Goal: Task Accomplishment & Management: Use online tool/utility

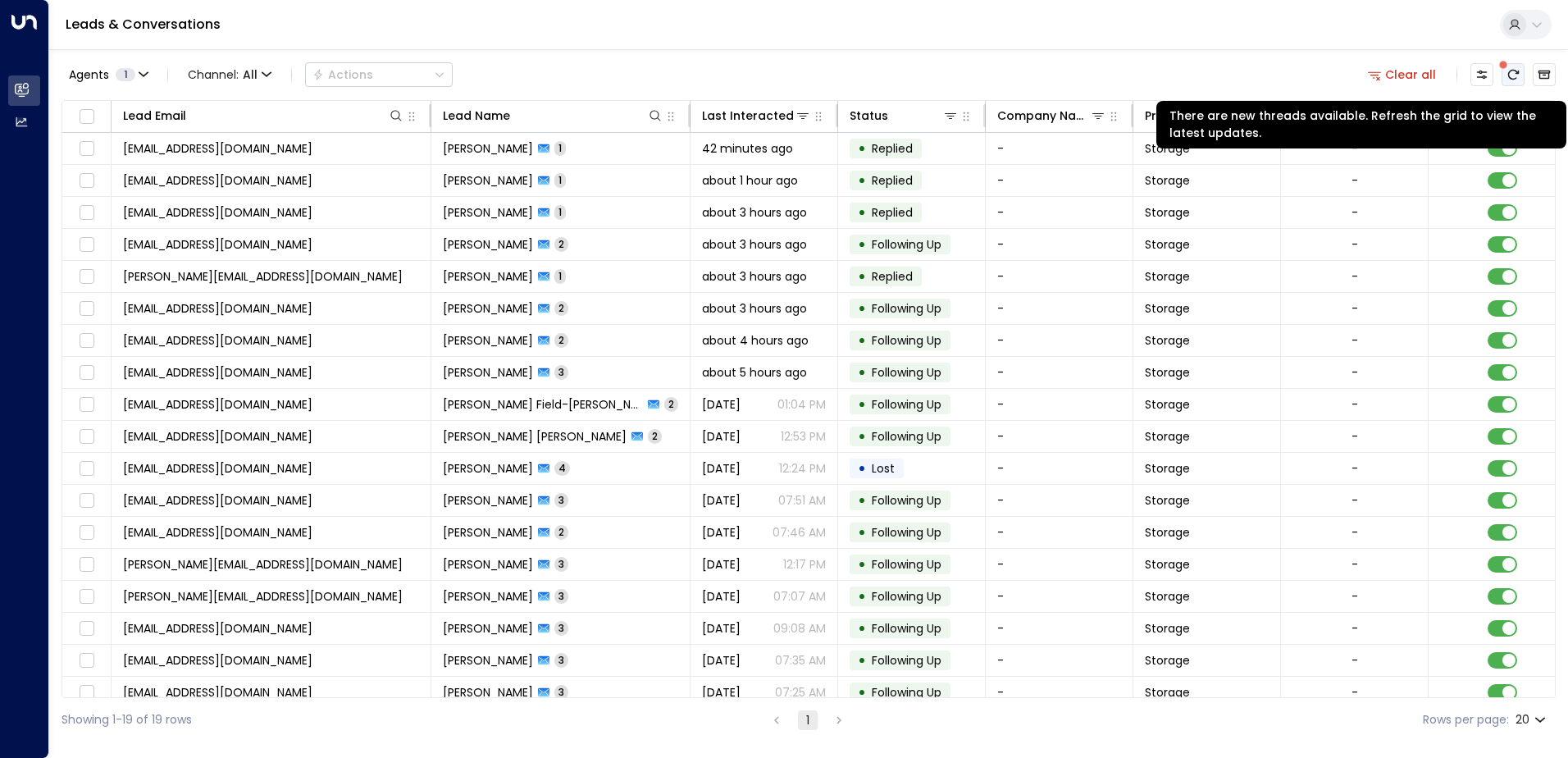
click at [1519, 74] on icon "There are new threads available. Refresh the grid to view the latest updates." at bounding box center [1513, 74] width 13 height 13
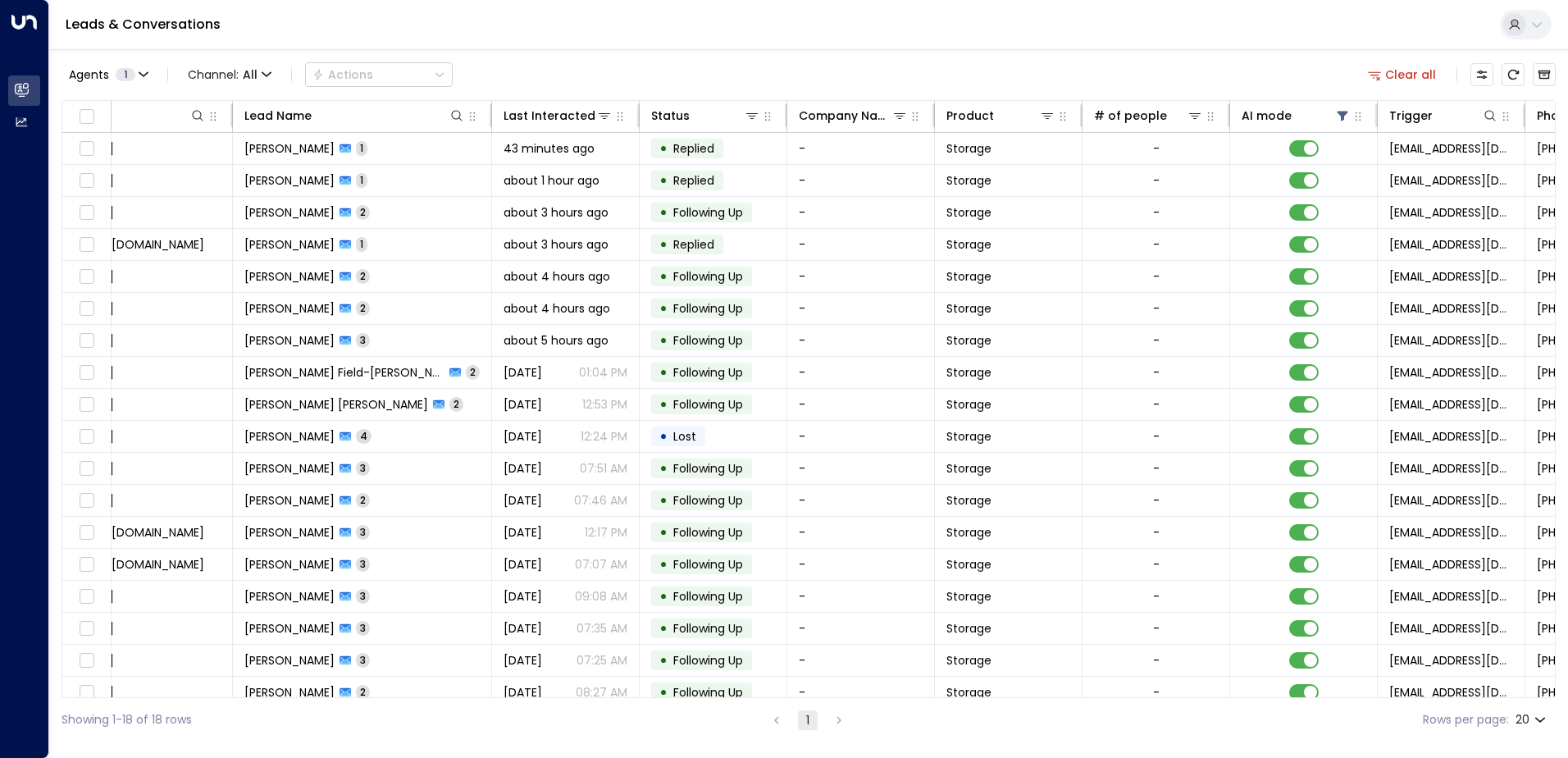
scroll to position [0, 204]
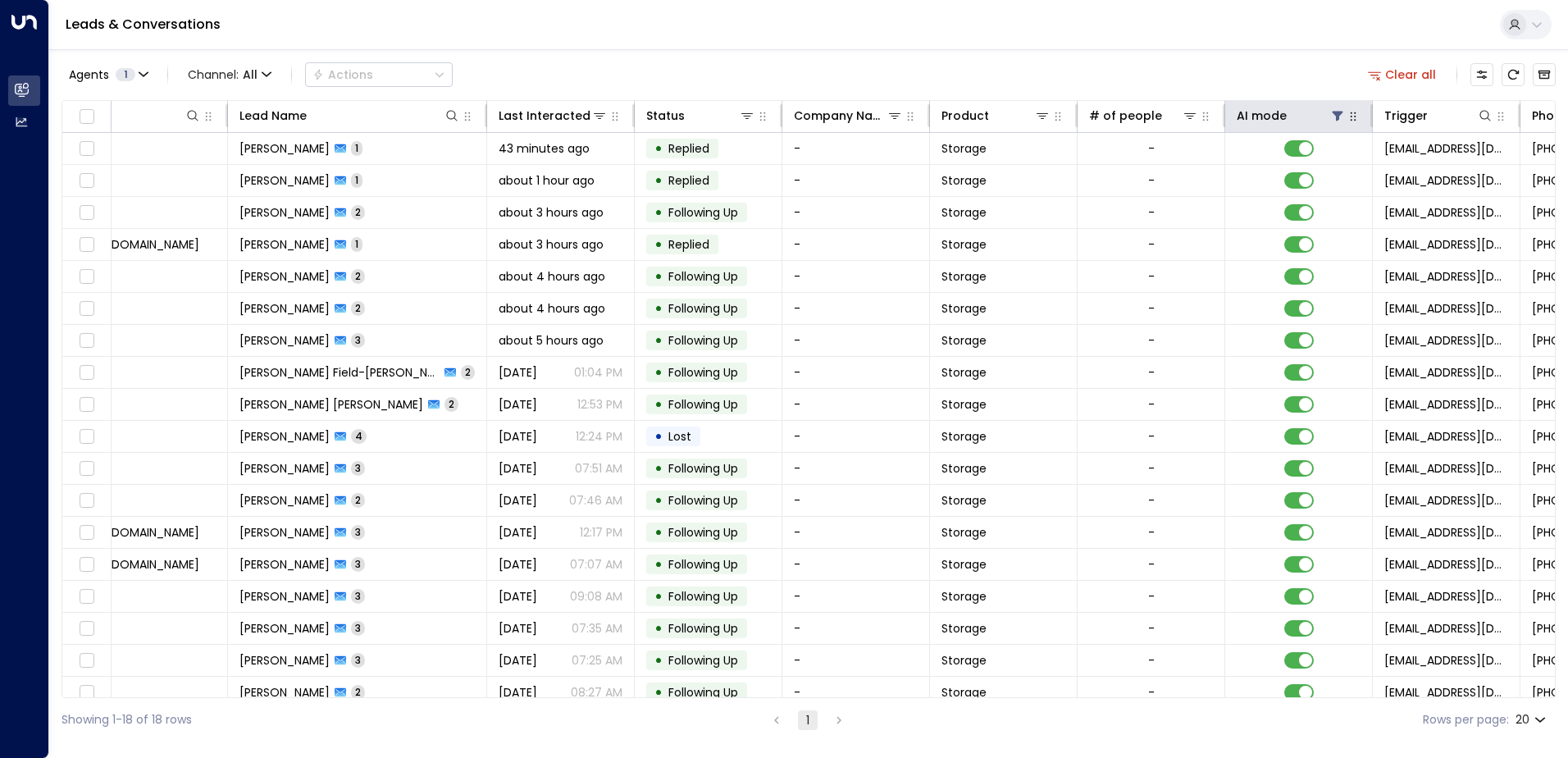
click at [1350, 111] on div "AI mode" at bounding box center [1299, 116] width 123 height 20
click at [1338, 113] on icon at bounding box center [1338, 116] width 10 height 9
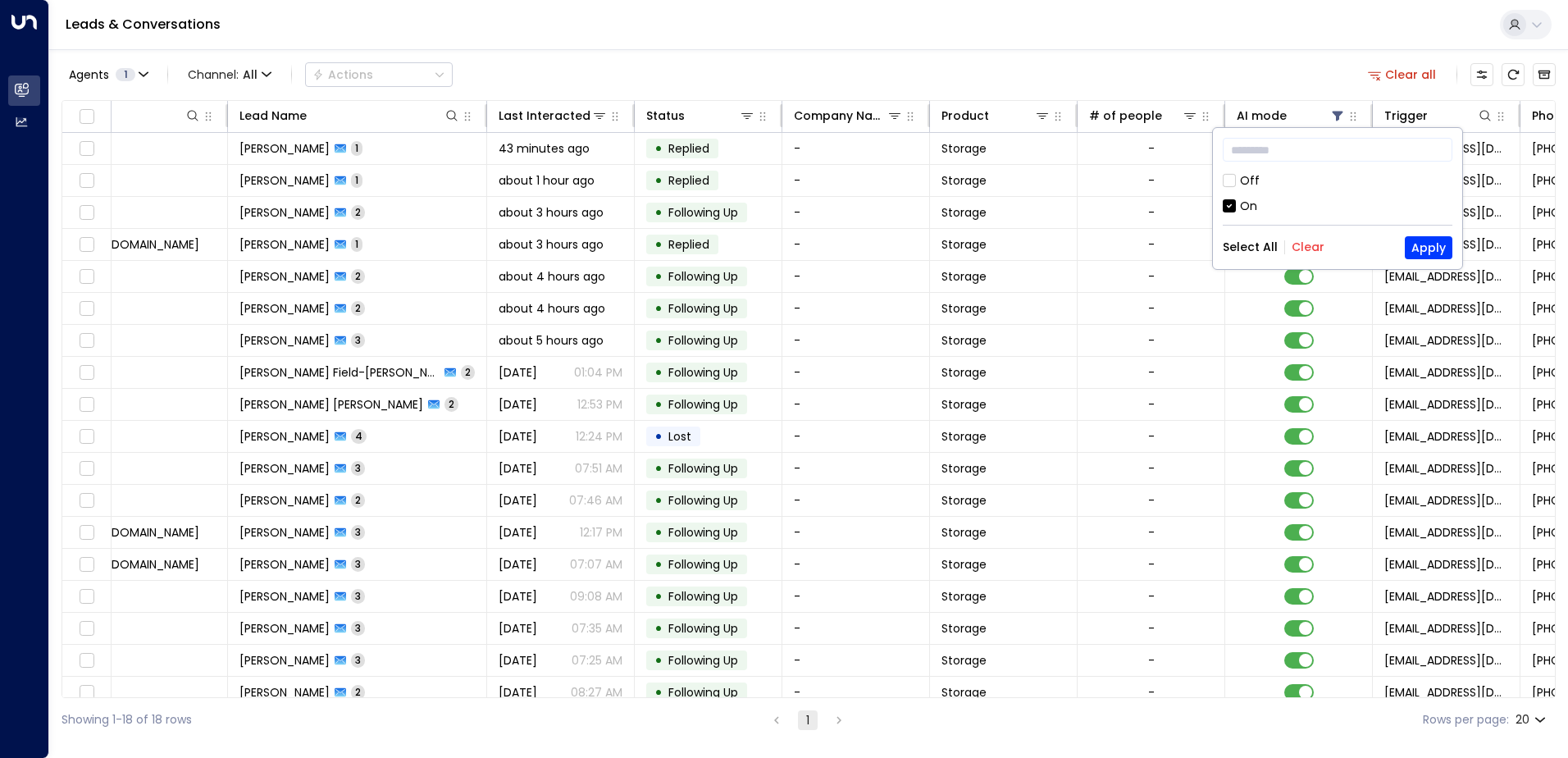
click at [1250, 173] on div "Off" at bounding box center [1249, 181] width 20 height 17
click at [1251, 201] on div "On" at bounding box center [1249, 206] width 17 height 17
click at [1425, 246] on button "Apply" at bounding box center [1428, 248] width 47 height 23
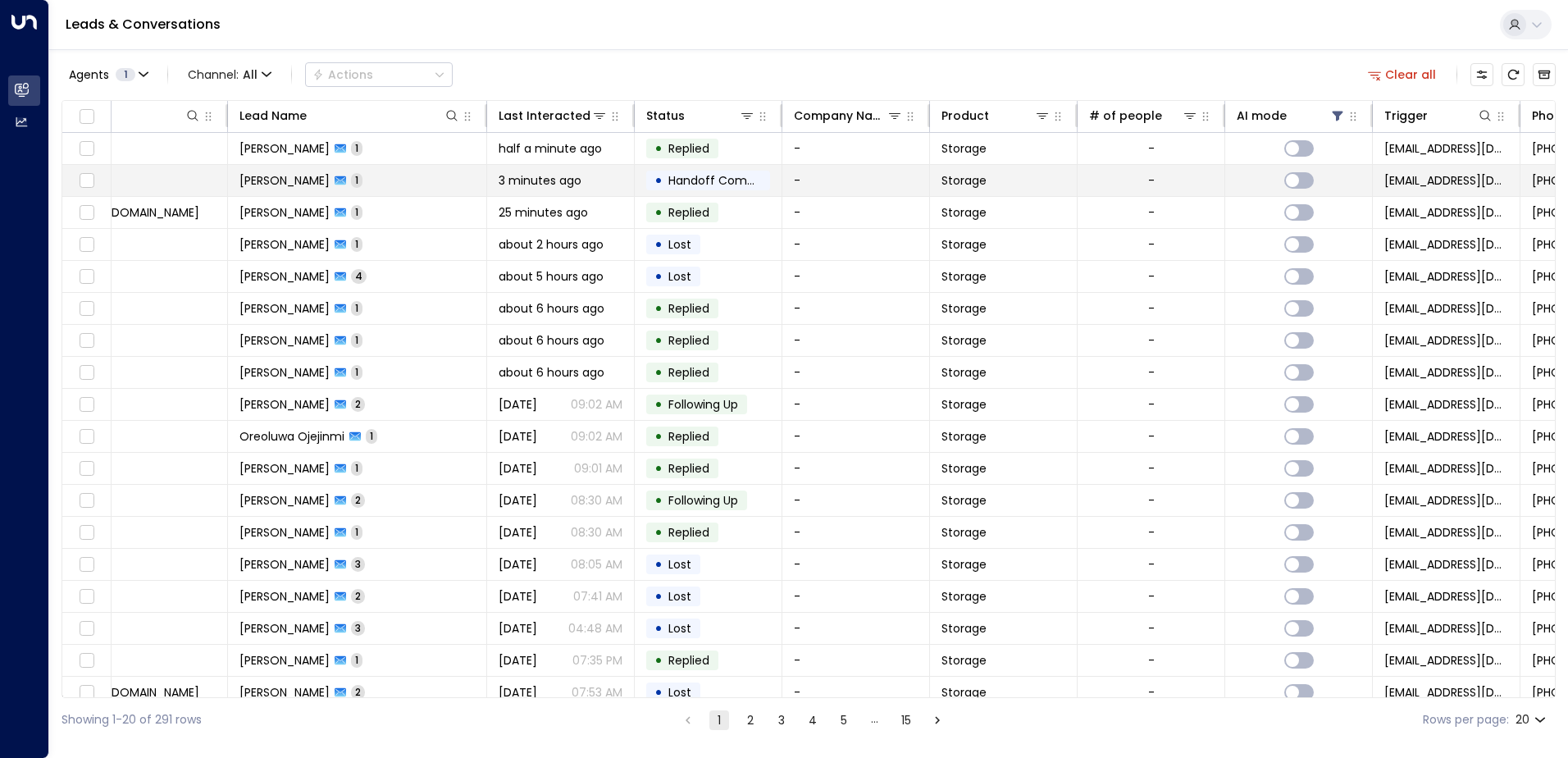
click at [695, 182] on span "Handoff Completed" at bounding box center [726, 180] width 116 height 16
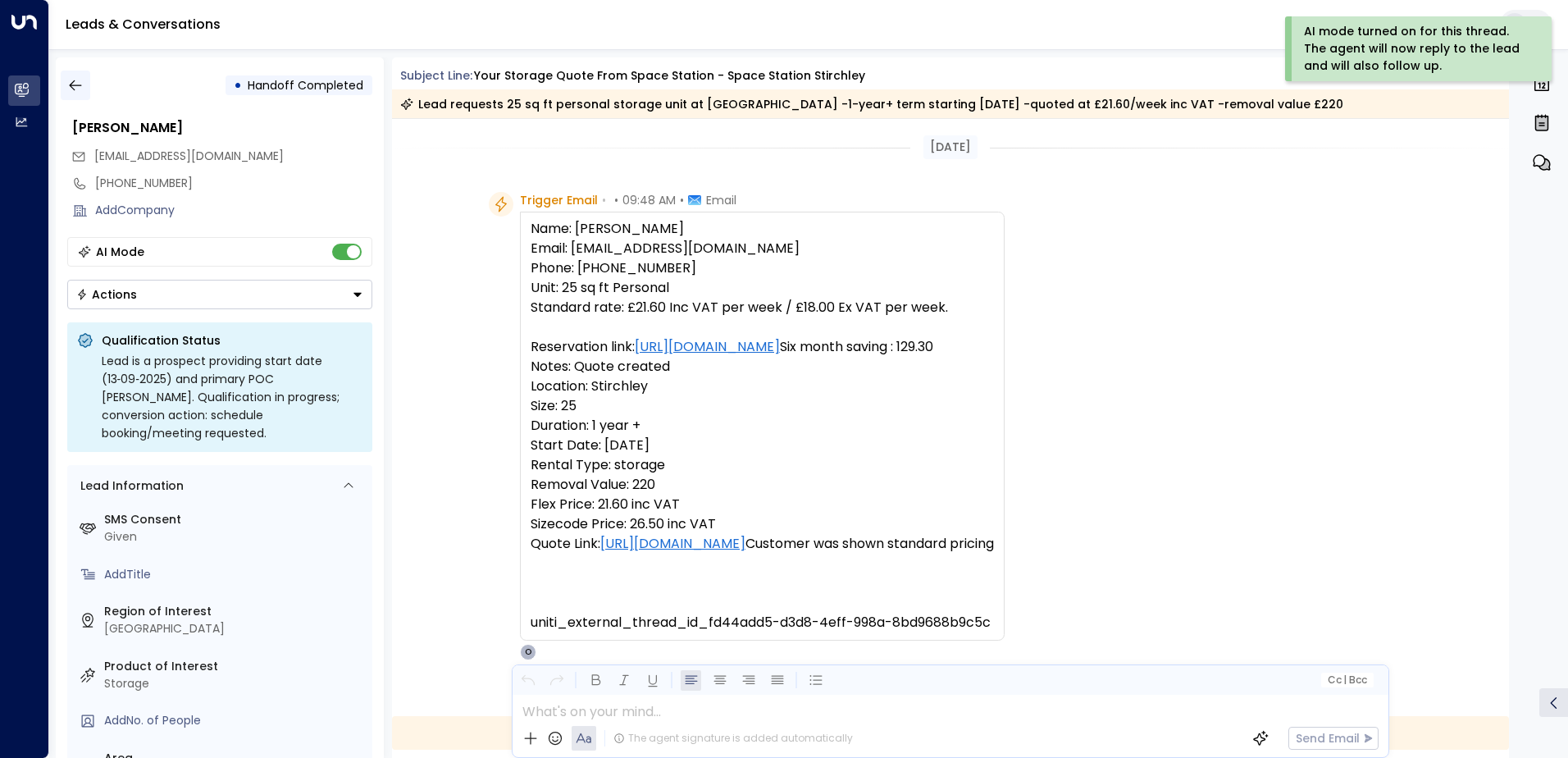
click at [75, 89] on icon "button" at bounding box center [75, 85] width 16 height 16
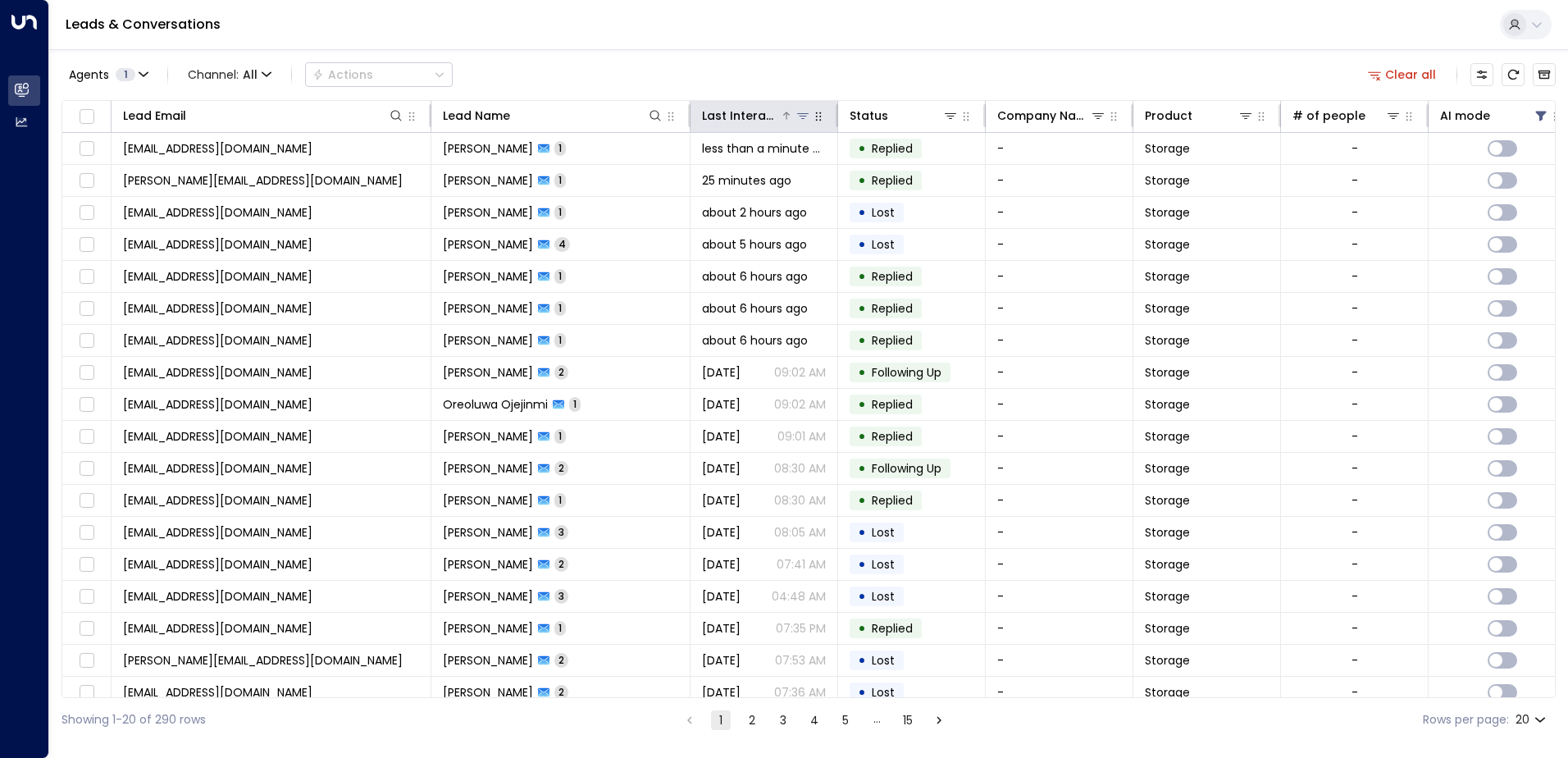
click at [726, 108] on div "Last Interacted" at bounding box center [741, 116] width 78 height 20
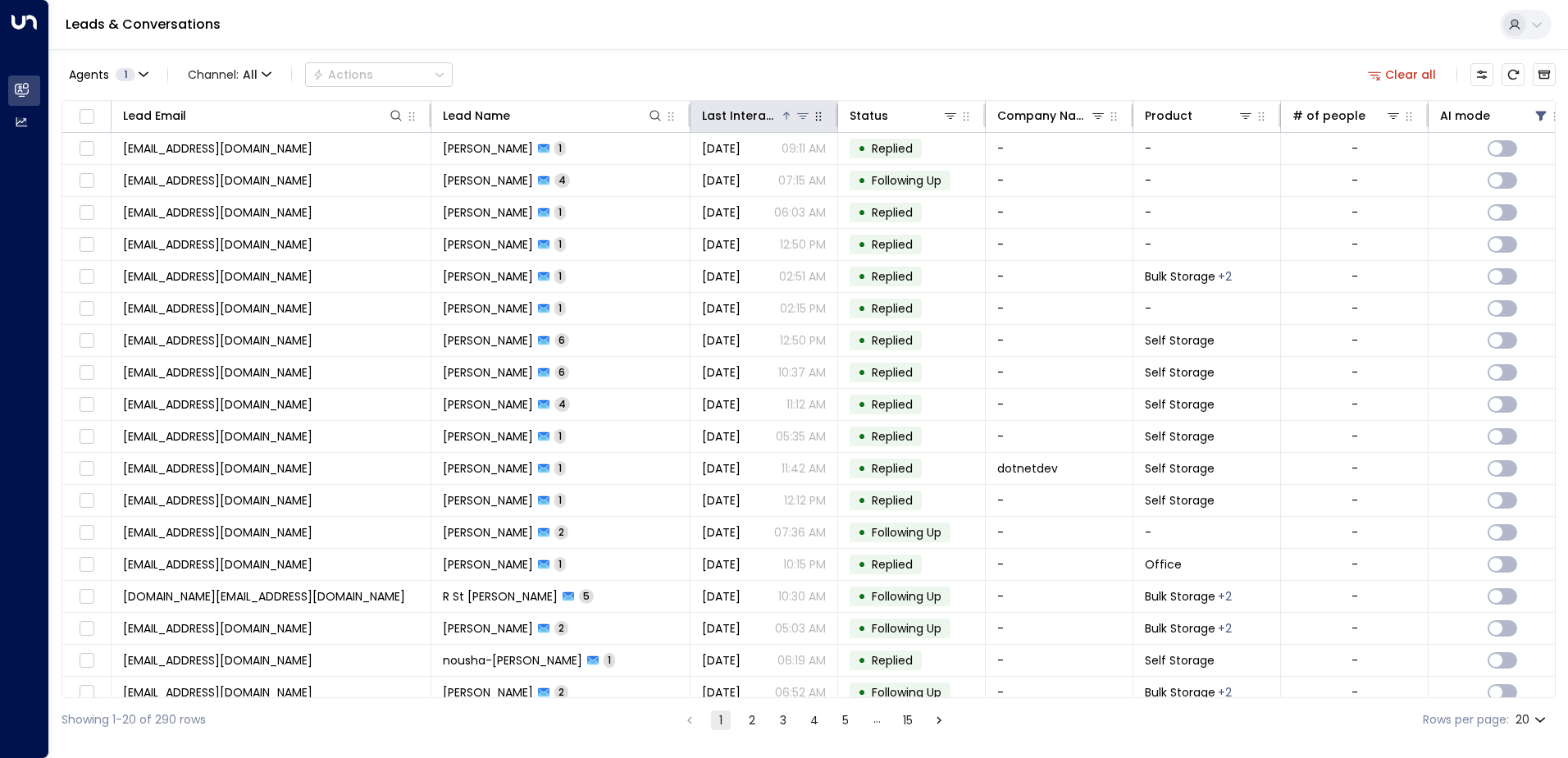
click at [726, 108] on div "Last Interacted" at bounding box center [741, 116] width 78 height 20
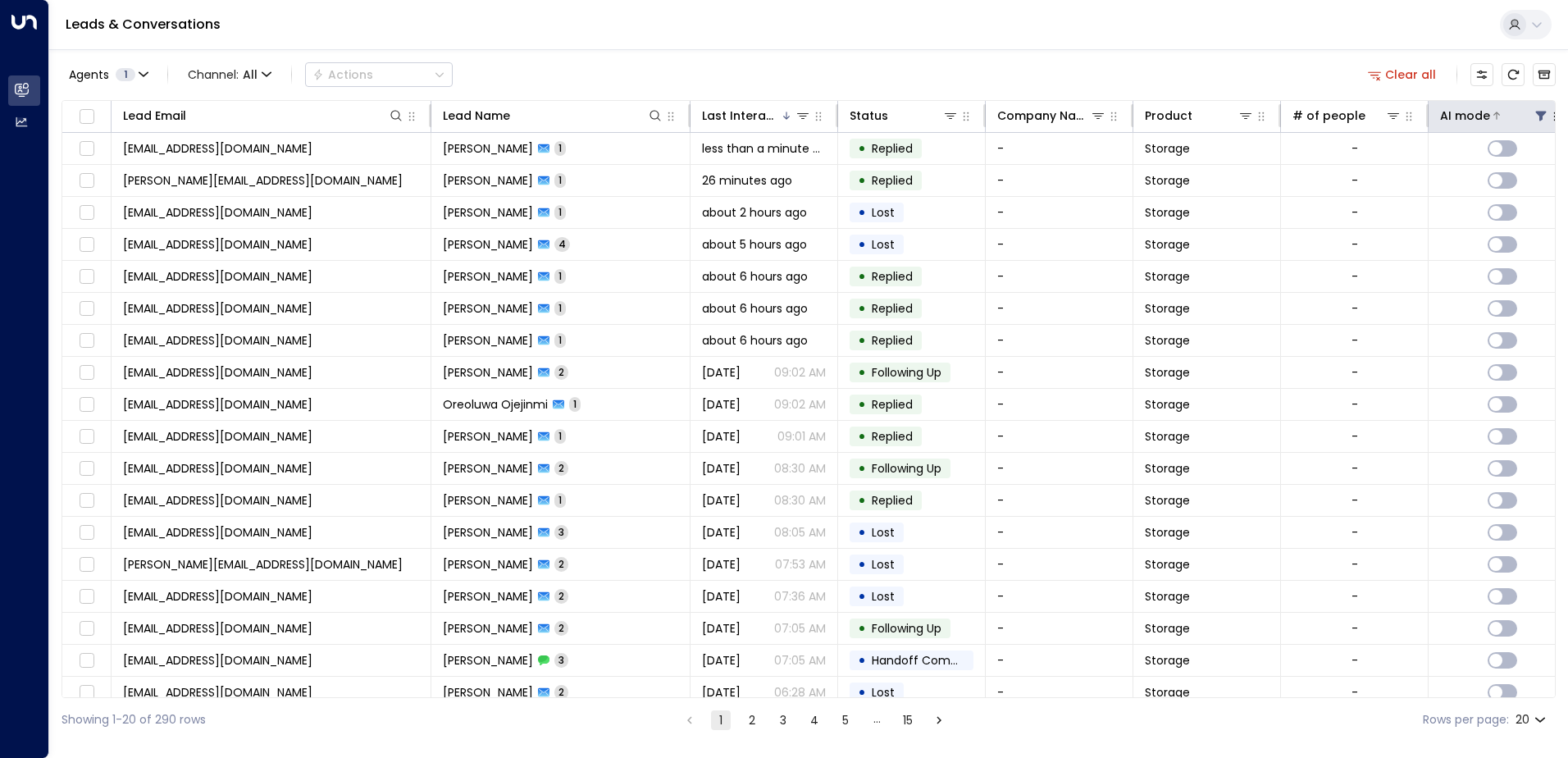
click at [1540, 117] on icon at bounding box center [1541, 116] width 10 height 9
click at [1358, 204] on div "On" at bounding box center [1354, 206] width 17 height 17
click at [1356, 176] on div "Off" at bounding box center [1355, 181] width 20 height 17
click at [1538, 245] on button "Apply" at bounding box center [1533, 248] width 47 height 23
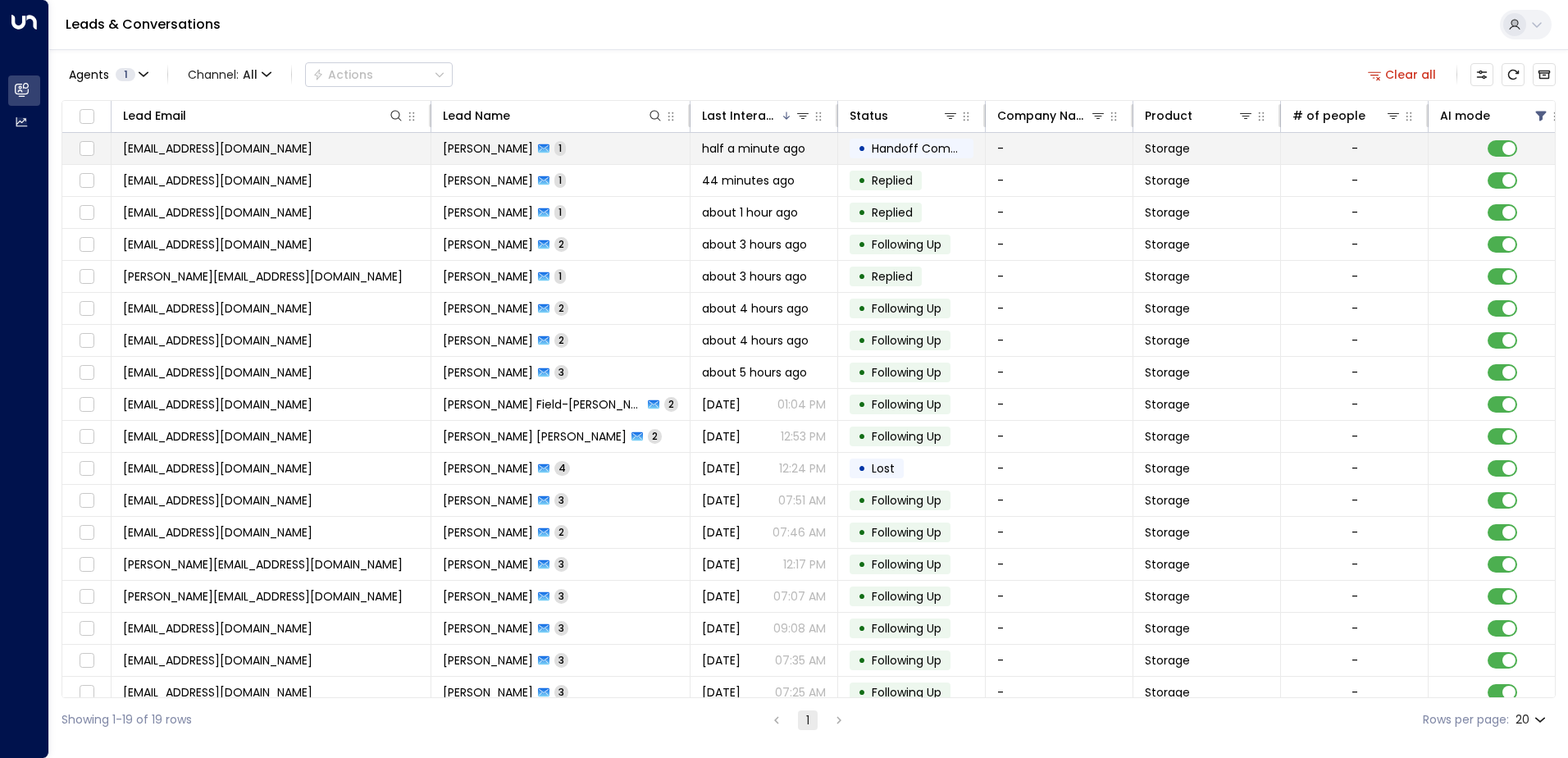
click at [884, 152] on span "Handoff Completed" at bounding box center [930, 148] width 116 height 16
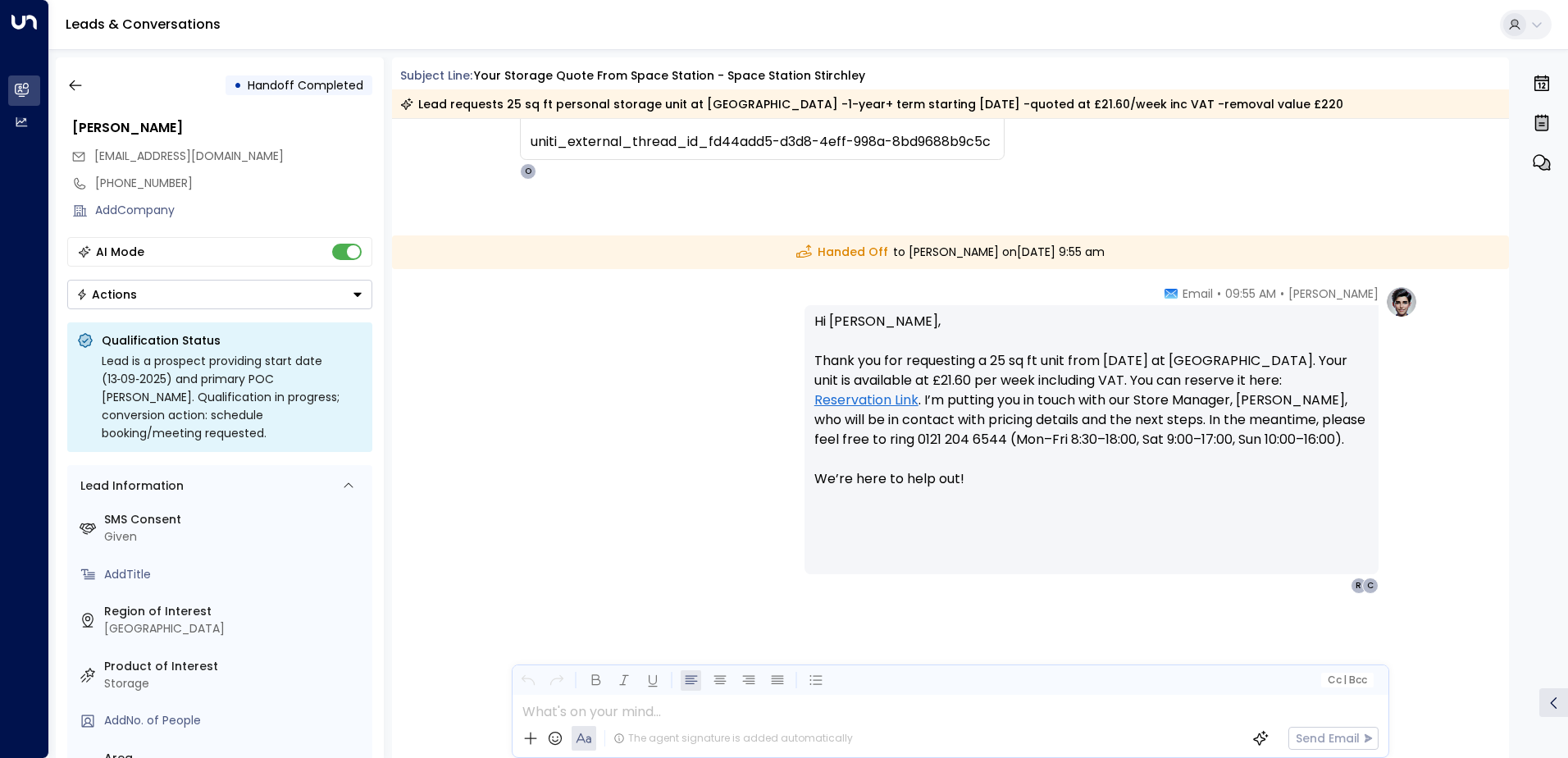
click at [348, 293] on button "Actions" at bounding box center [219, 294] width 305 height 29
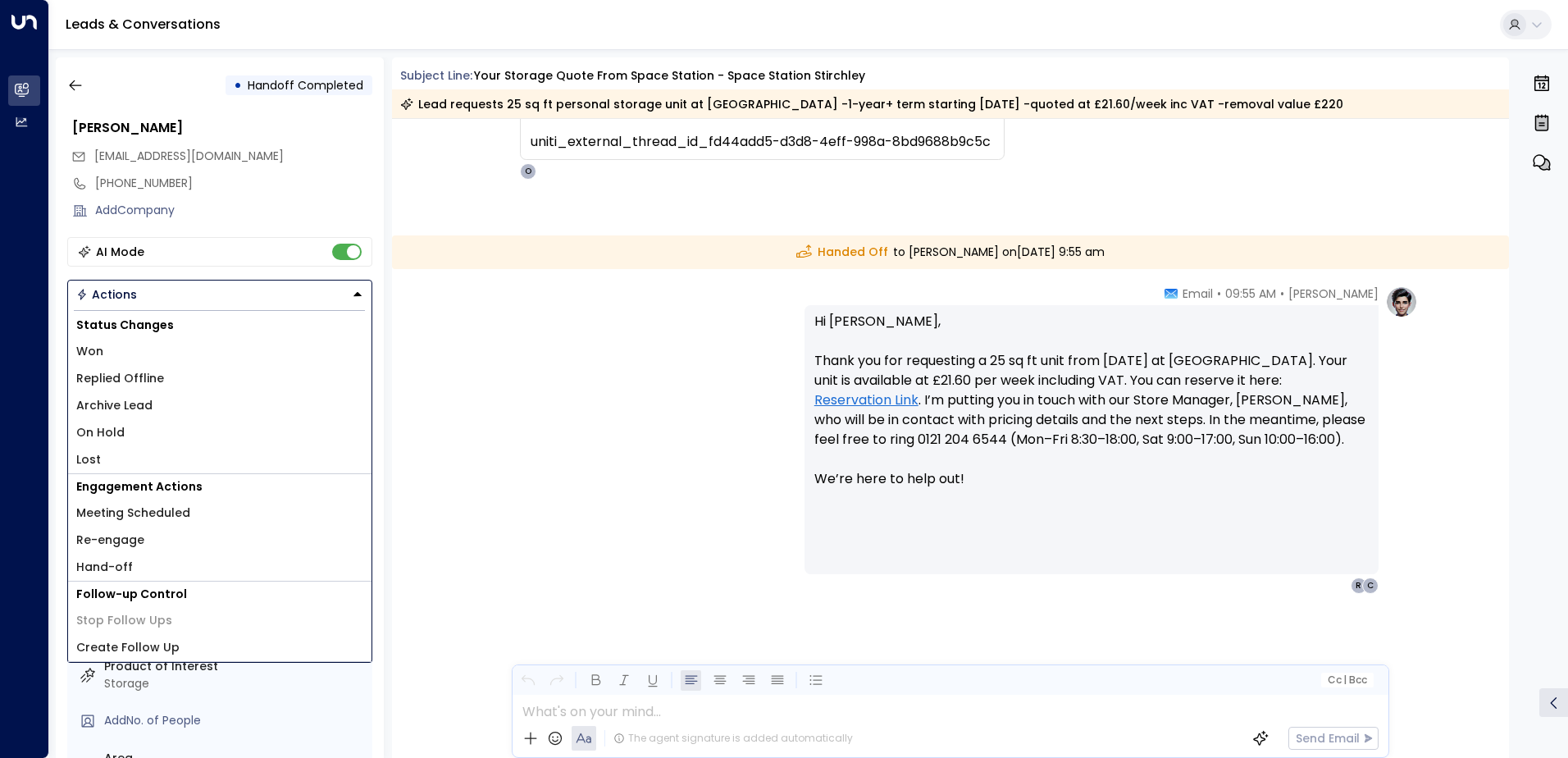
click at [129, 544] on span "Re-engage" at bounding box center [110, 540] width 68 height 17
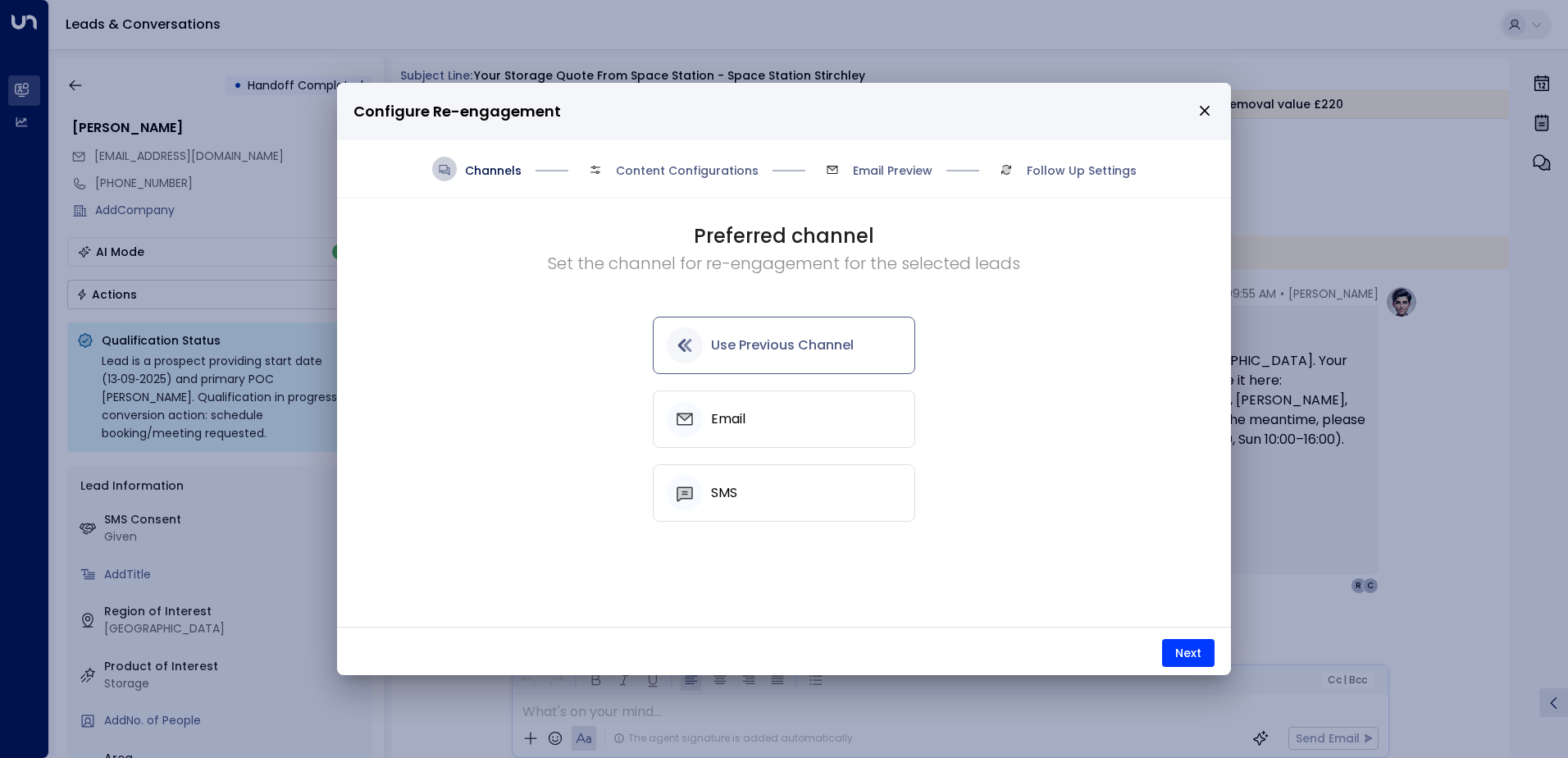
click at [756, 347] on h5 "Use Previous Channel" at bounding box center [782, 344] width 142 height 15
click at [1180, 663] on button "Next" at bounding box center [1188, 653] width 53 height 28
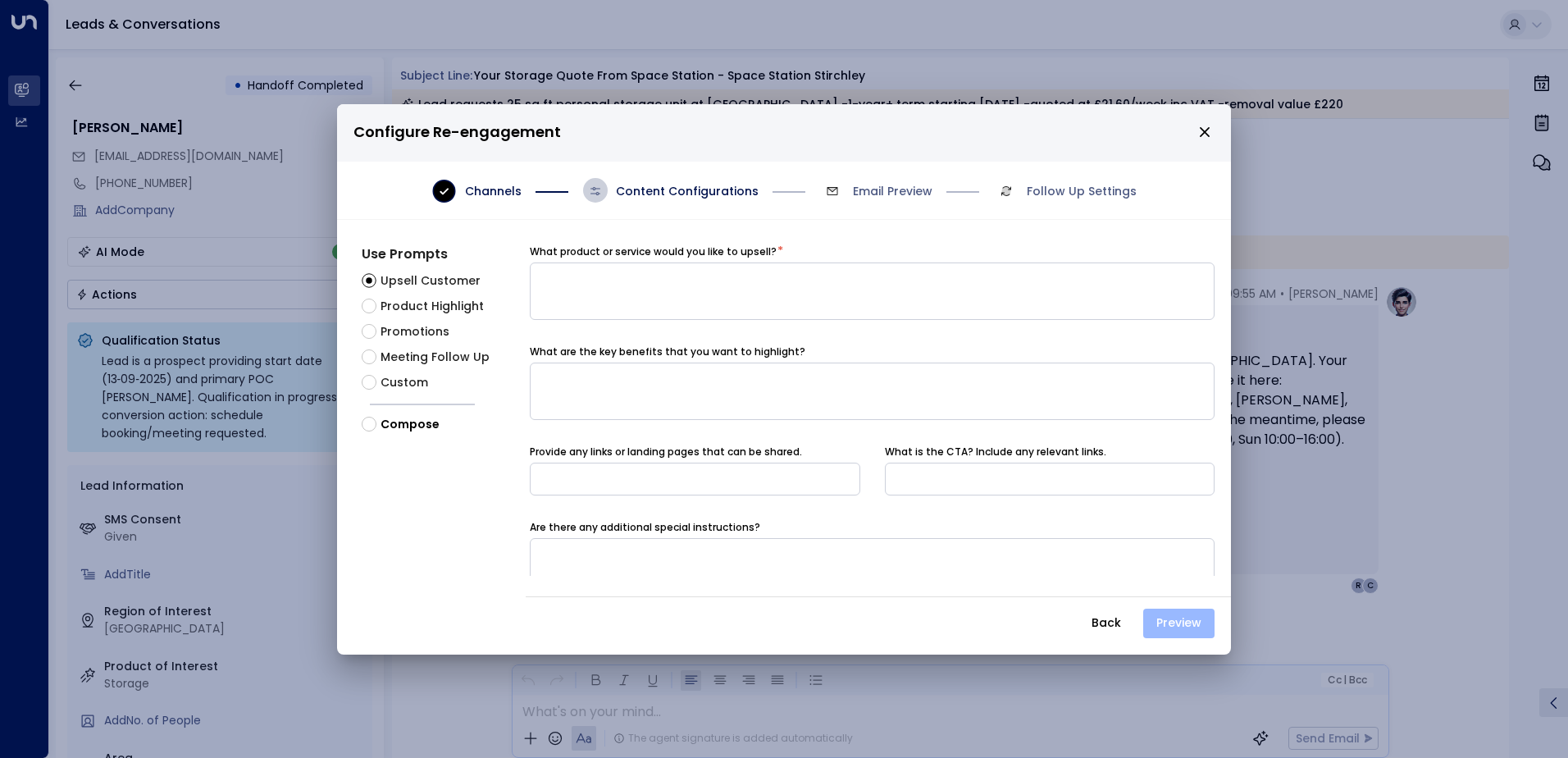
click at [1195, 622] on button "Preview" at bounding box center [1179, 623] width 72 height 29
click at [397, 423] on span "Compose" at bounding box center [410, 425] width 59 height 17
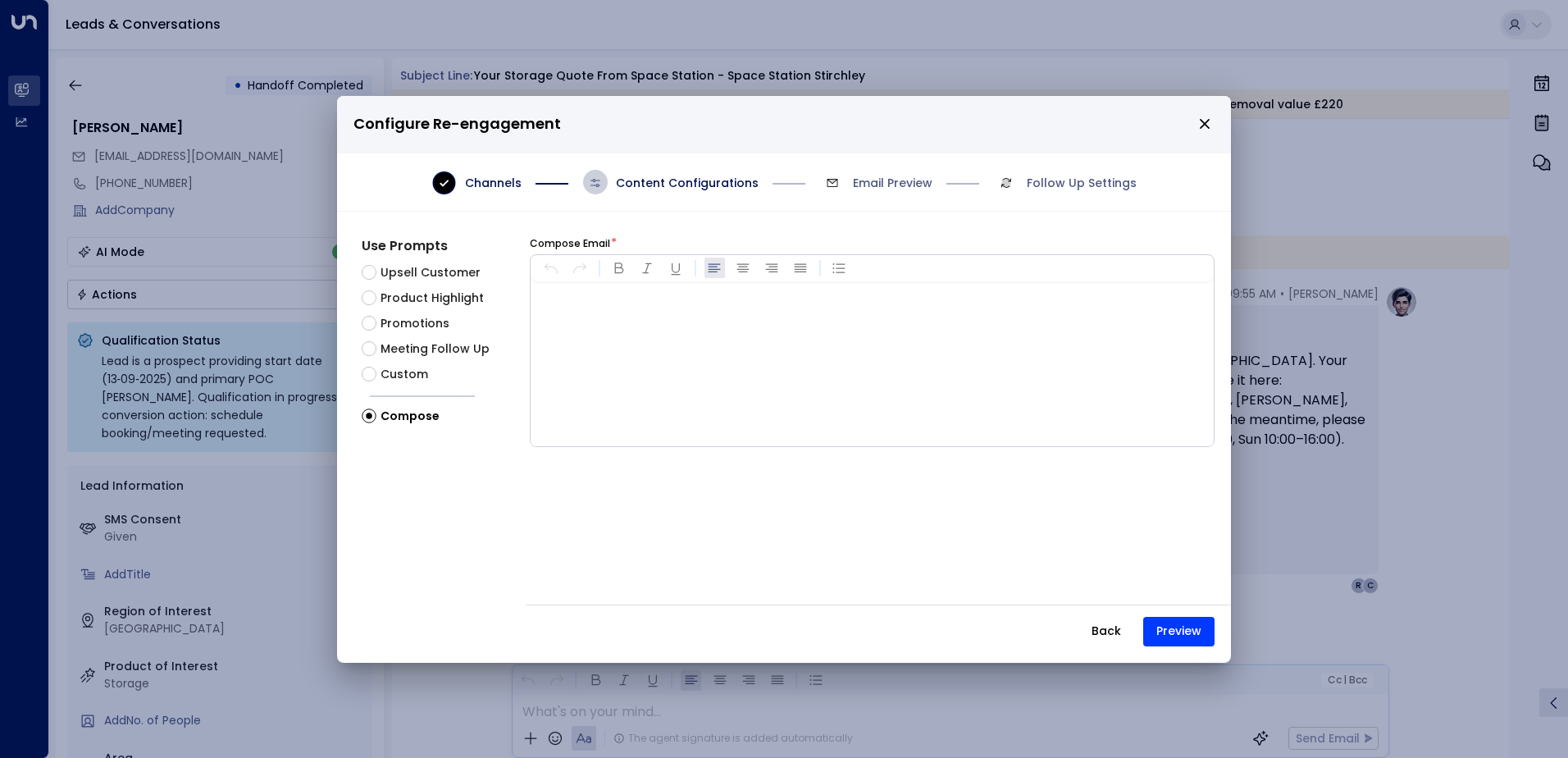
click at [404, 267] on span "Upsell Customer" at bounding box center [431, 273] width 100 height 17
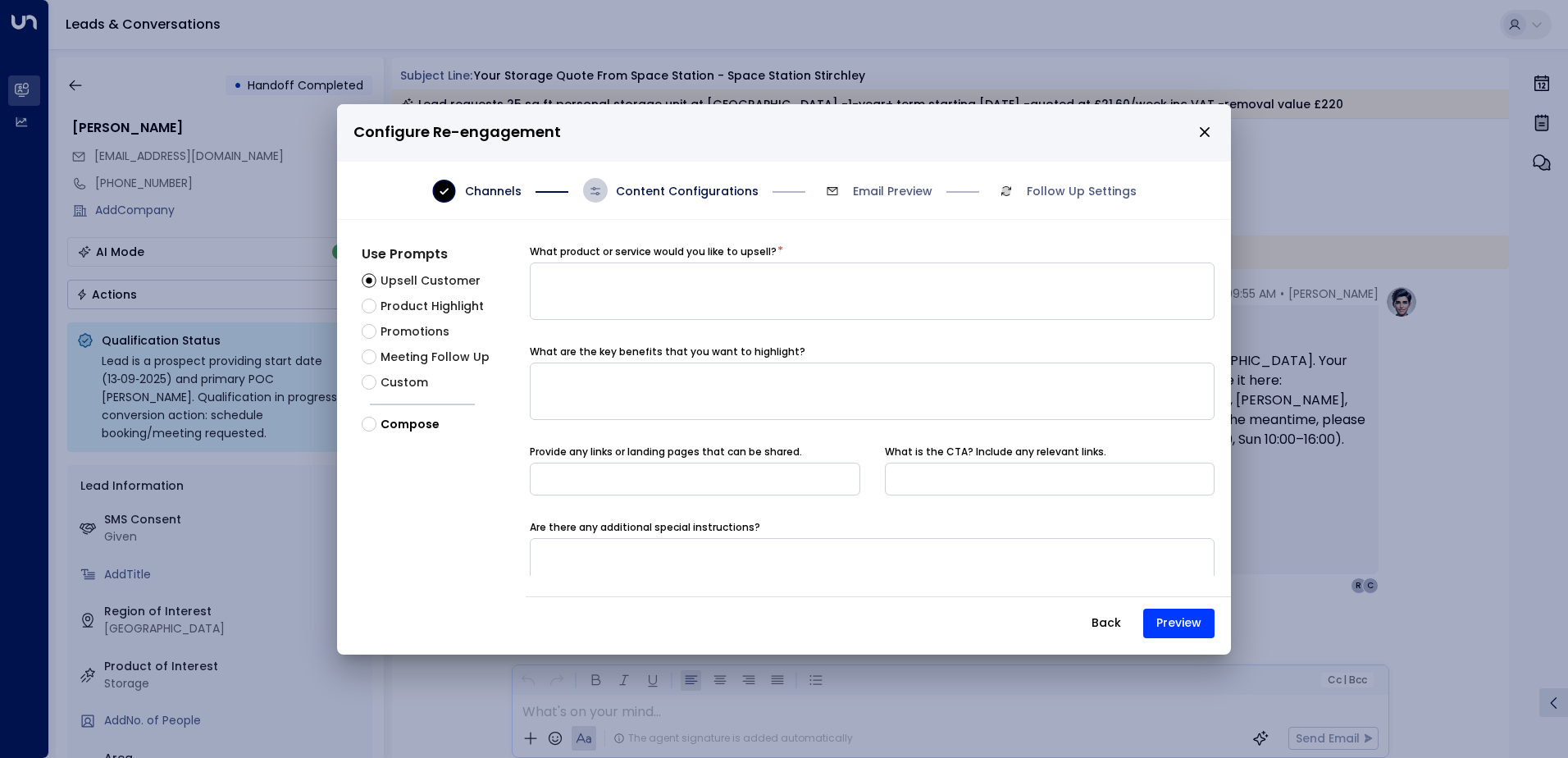
click at [425, 325] on span "Promotions" at bounding box center [415, 332] width 69 height 17
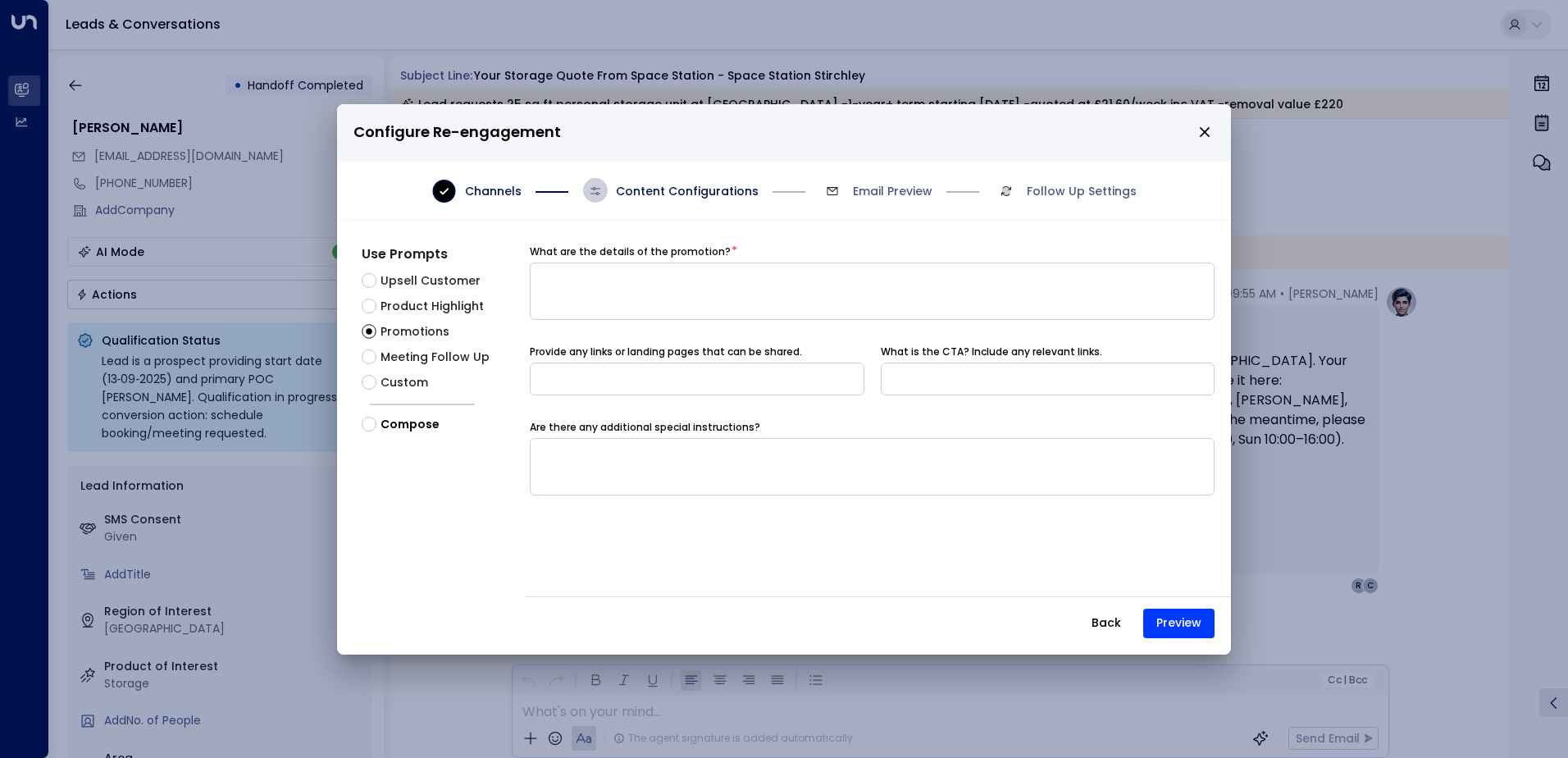
click at [422, 314] on span "Product Highlight" at bounding box center [433, 306] width 104 height 17
click at [1199, 135] on icon "close" at bounding box center [1204, 131] width 15 height 15
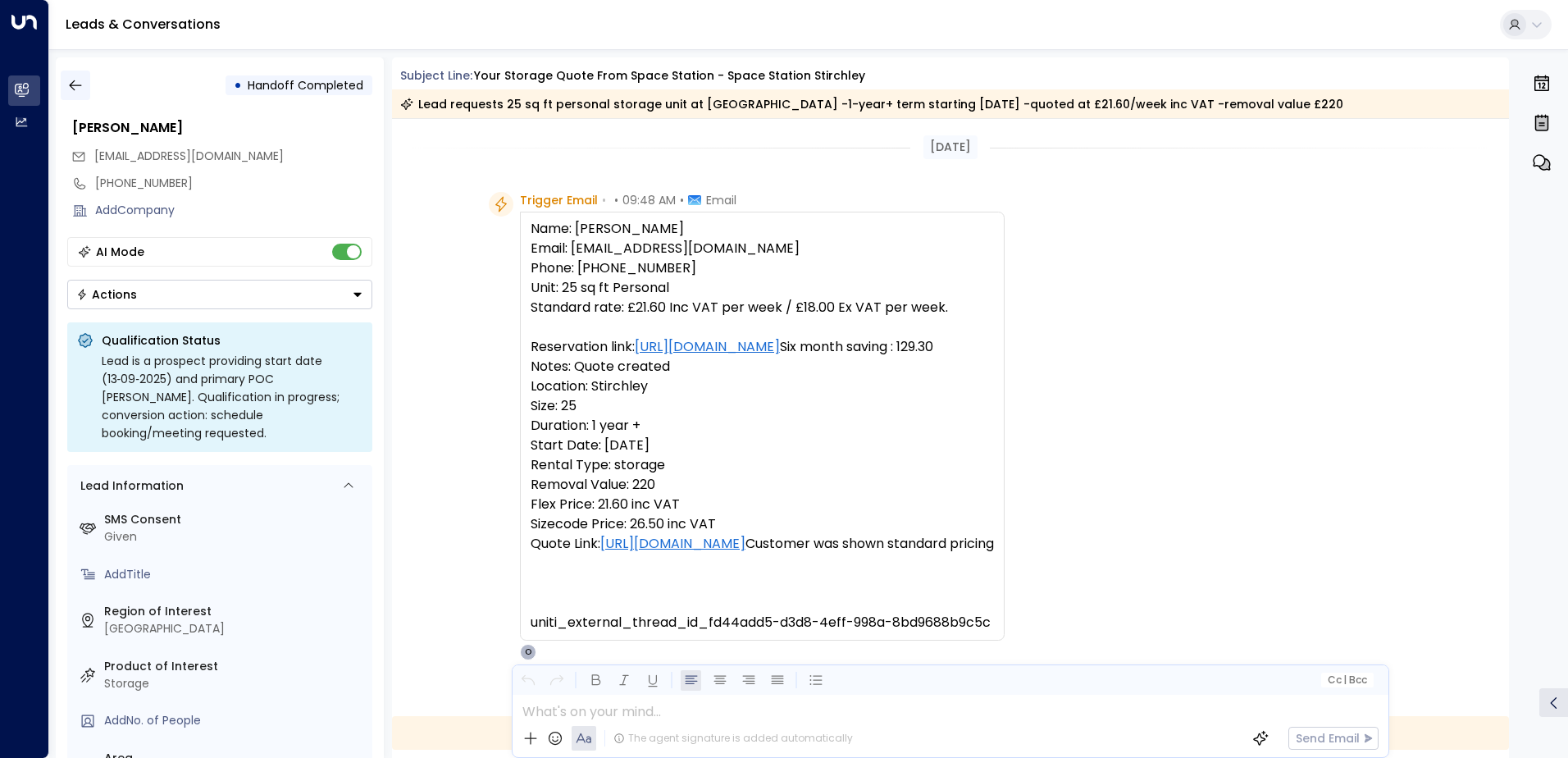
click at [60, 95] on button "button" at bounding box center [75, 85] width 29 height 29
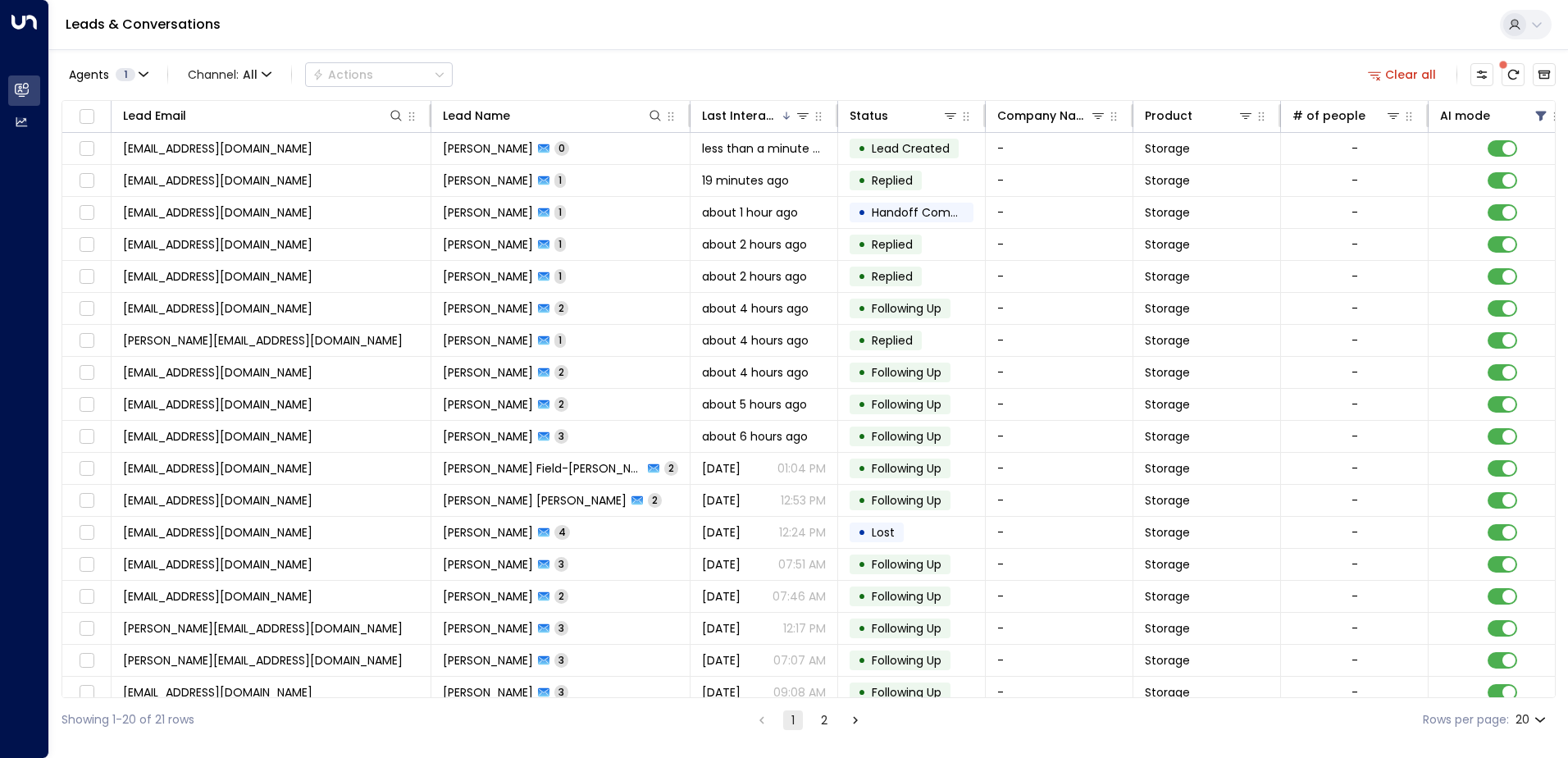
click at [655, 61] on div "Agents 1 Channel: All Actions Clear all" at bounding box center [808, 75] width 1495 height 35
